Goal: Task Accomplishment & Management: Manage account settings

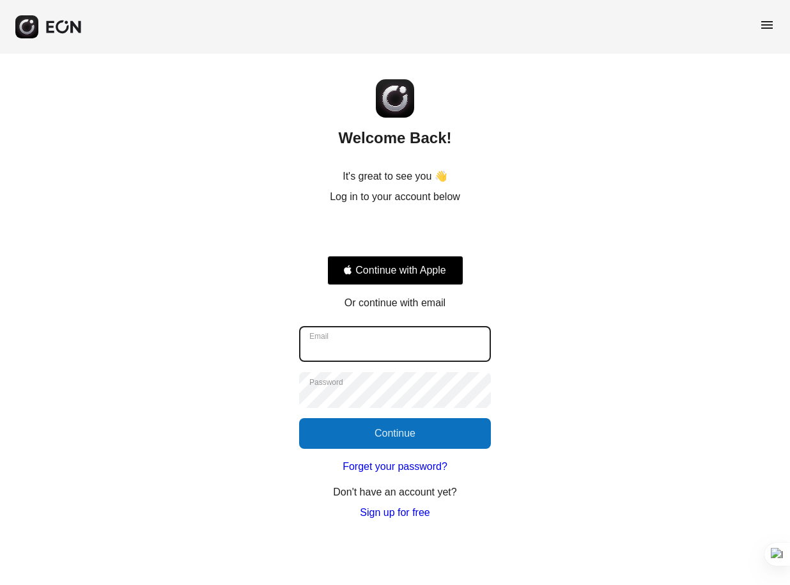
click at [346, 349] on input "Email" at bounding box center [395, 344] width 192 height 36
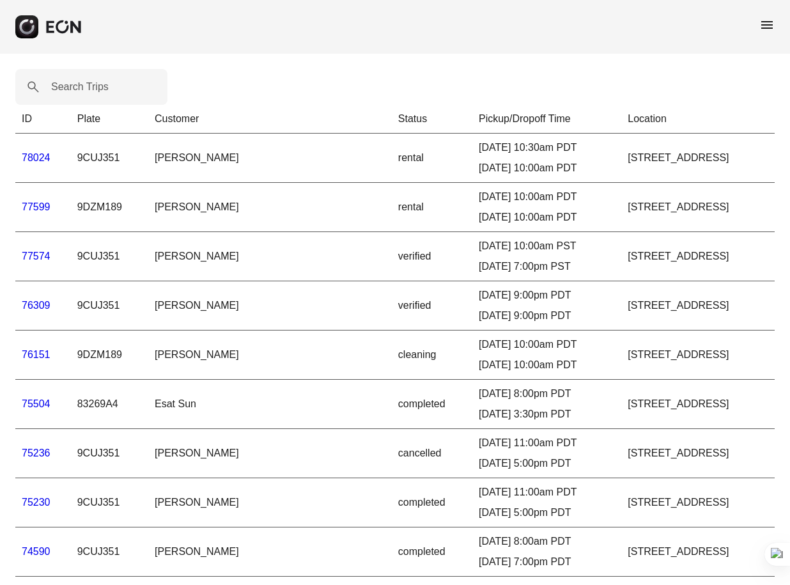
click at [774, 22] on div "menu" at bounding box center [395, 27] width 790 height 54
click at [771, 24] on span "menu" at bounding box center [766, 24] width 15 height 15
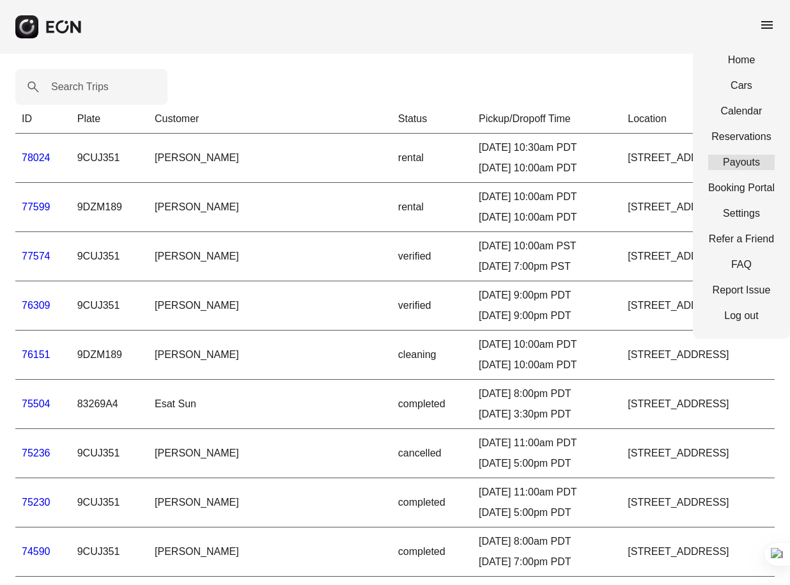
click at [741, 162] on link "Payouts" at bounding box center [741, 162] width 66 height 15
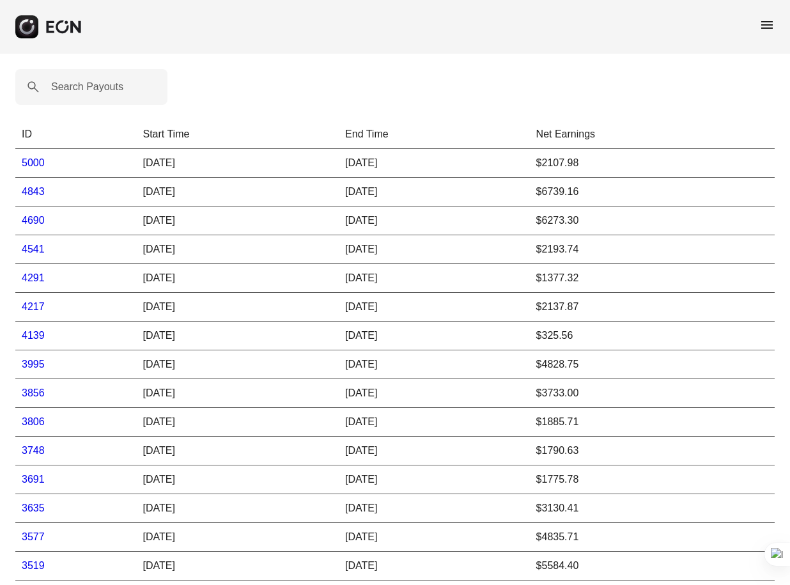
click at [34, 162] on link "5000" at bounding box center [33, 162] width 23 height 11
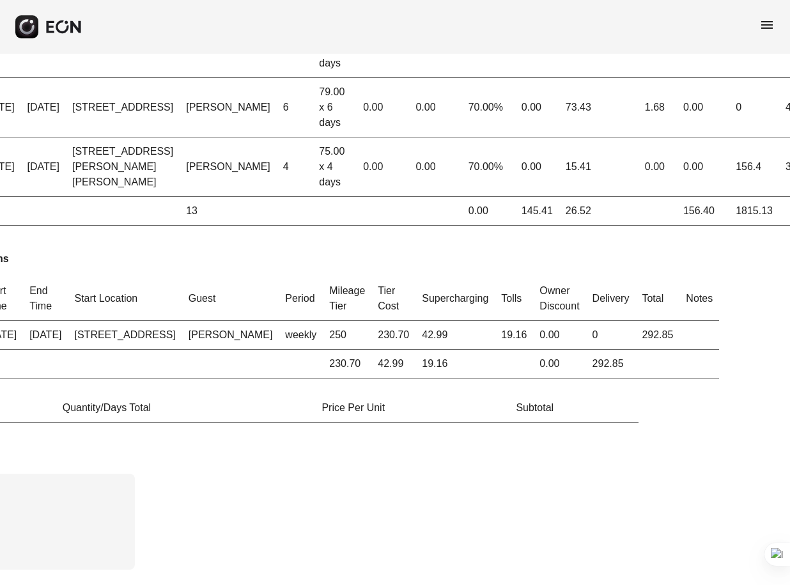
scroll to position [135, 0]
